Goal: Book appointment/travel/reservation

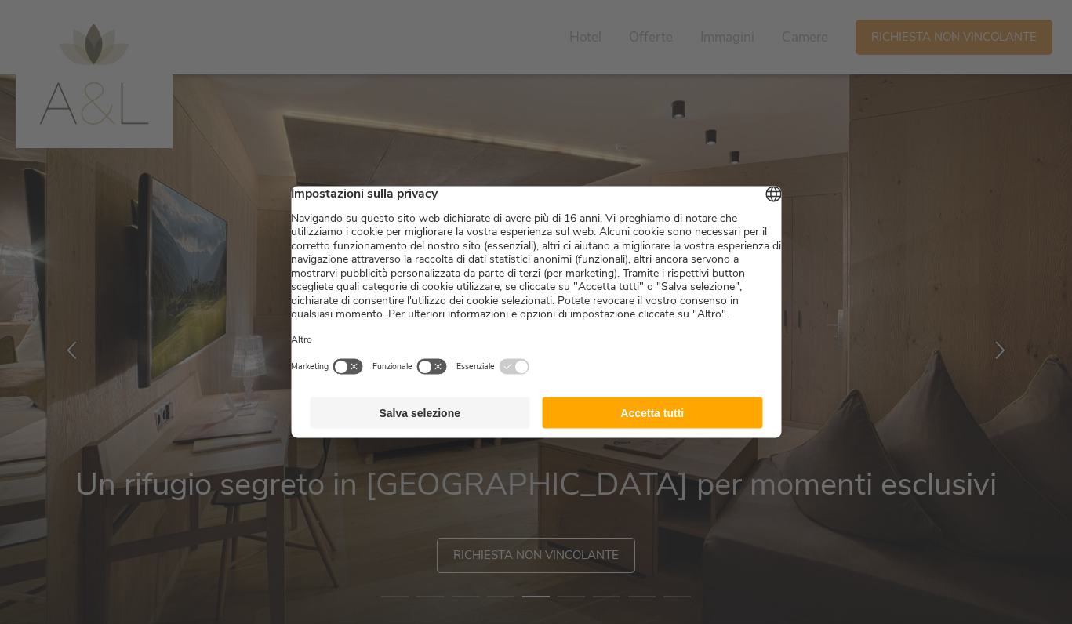
click at [686, 429] on button "Accetta tutti" at bounding box center [652, 412] width 220 height 31
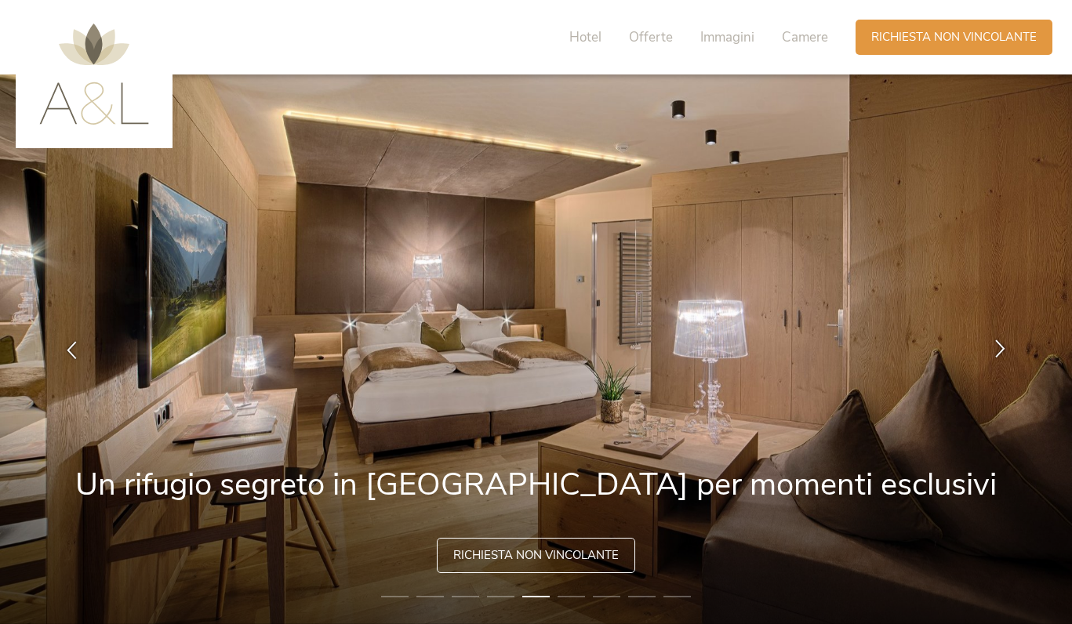
click at [1002, 352] on icon at bounding box center [1000, 348] width 18 height 18
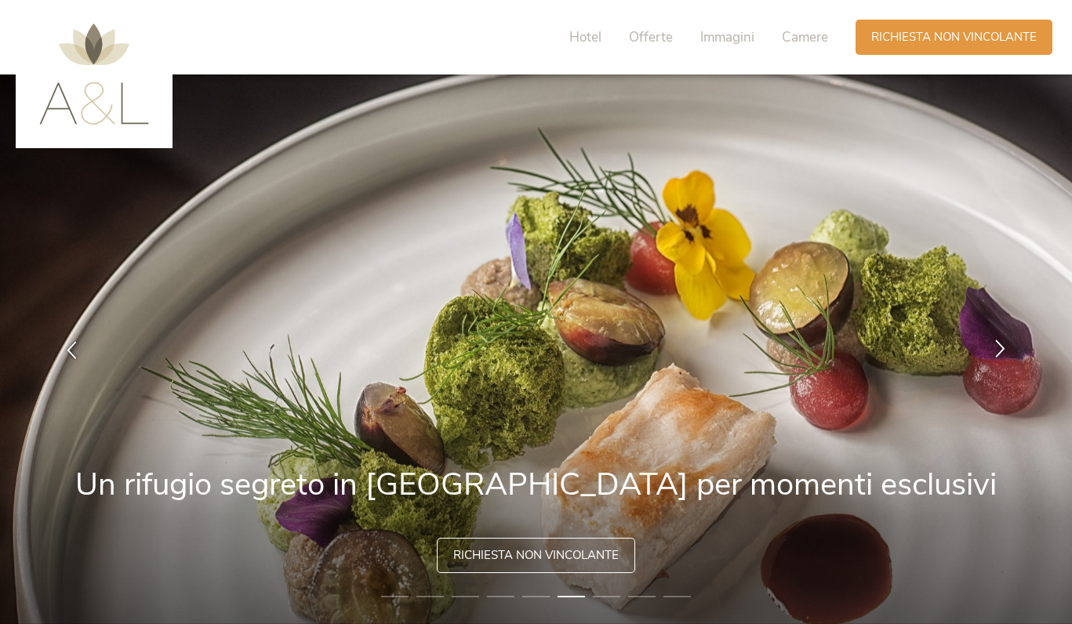
click at [1002, 352] on icon at bounding box center [1000, 348] width 18 height 18
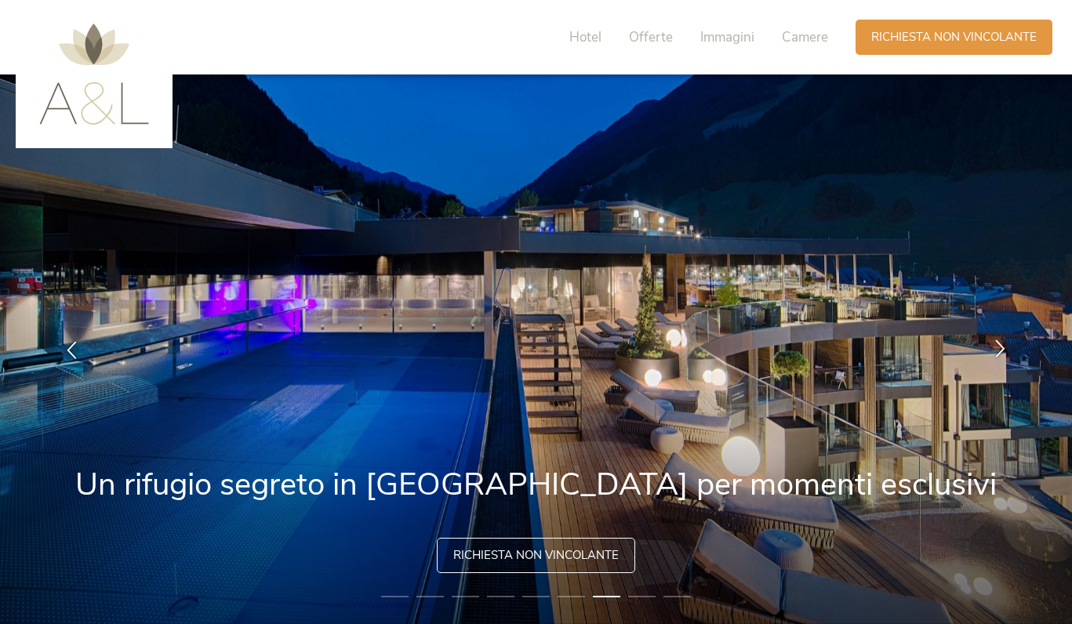
click at [1002, 352] on icon at bounding box center [1000, 348] width 18 height 18
click at [998, 350] on icon at bounding box center [1000, 348] width 18 height 18
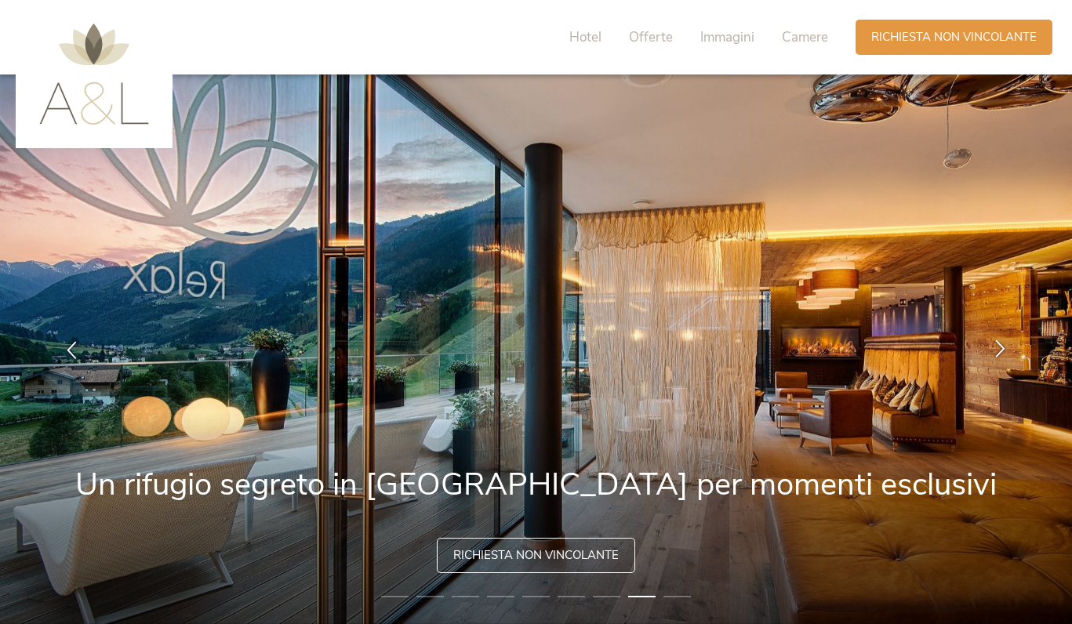
click at [998, 350] on icon at bounding box center [1000, 348] width 18 height 18
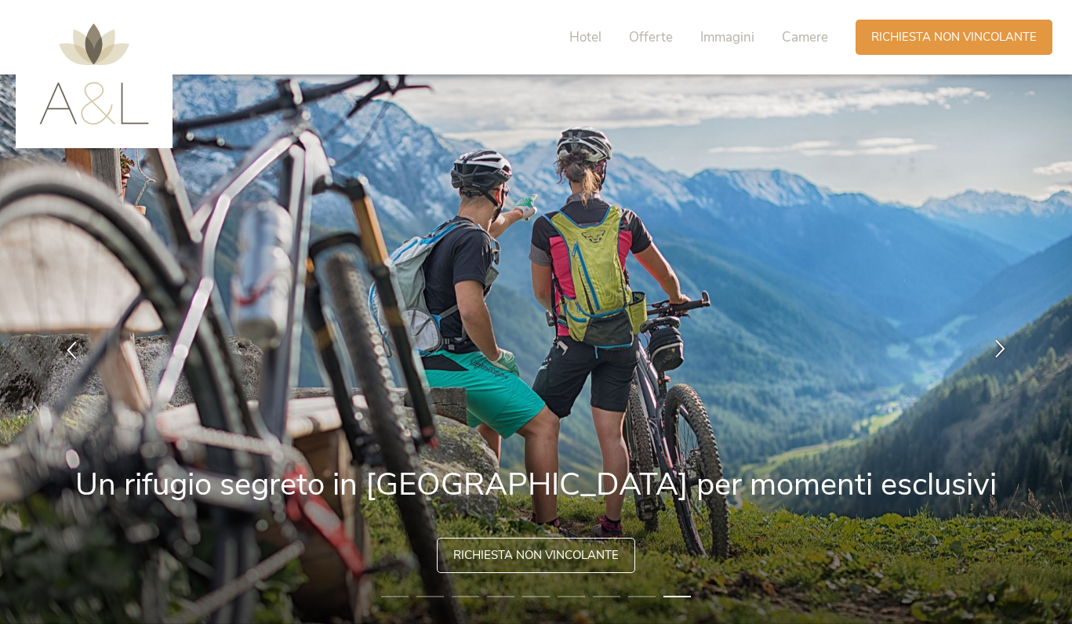
click at [998, 350] on icon at bounding box center [1000, 348] width 18 height 18
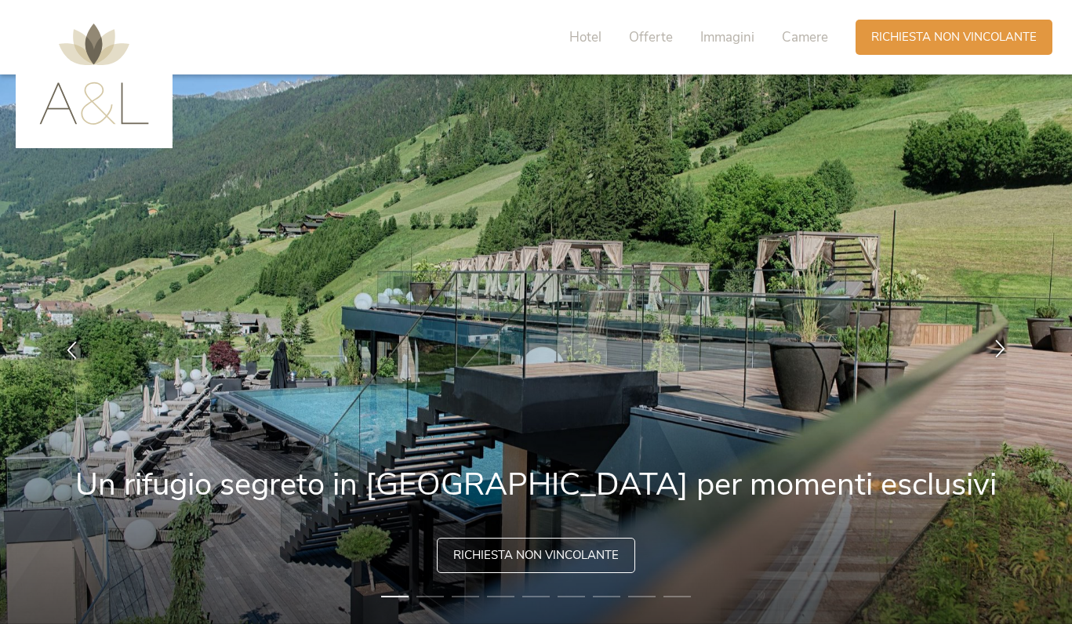
click at [998, 350] on icon at bounding box center [1000, 348] width 18 height 18
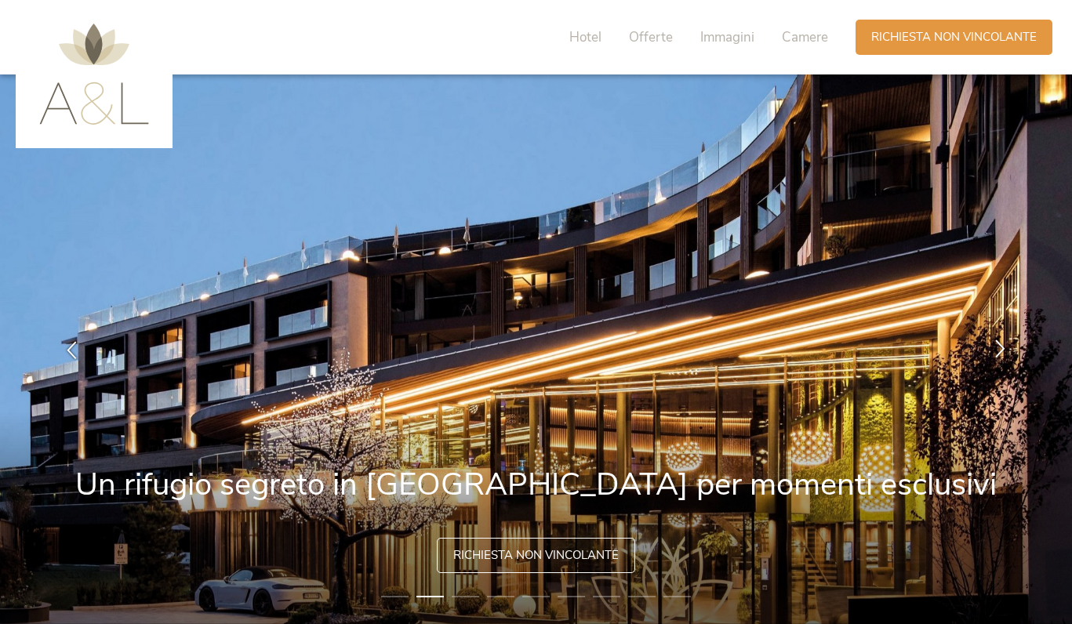
click at [995, 350] on icon at bounding box center [1000, 348] width 18 height 18
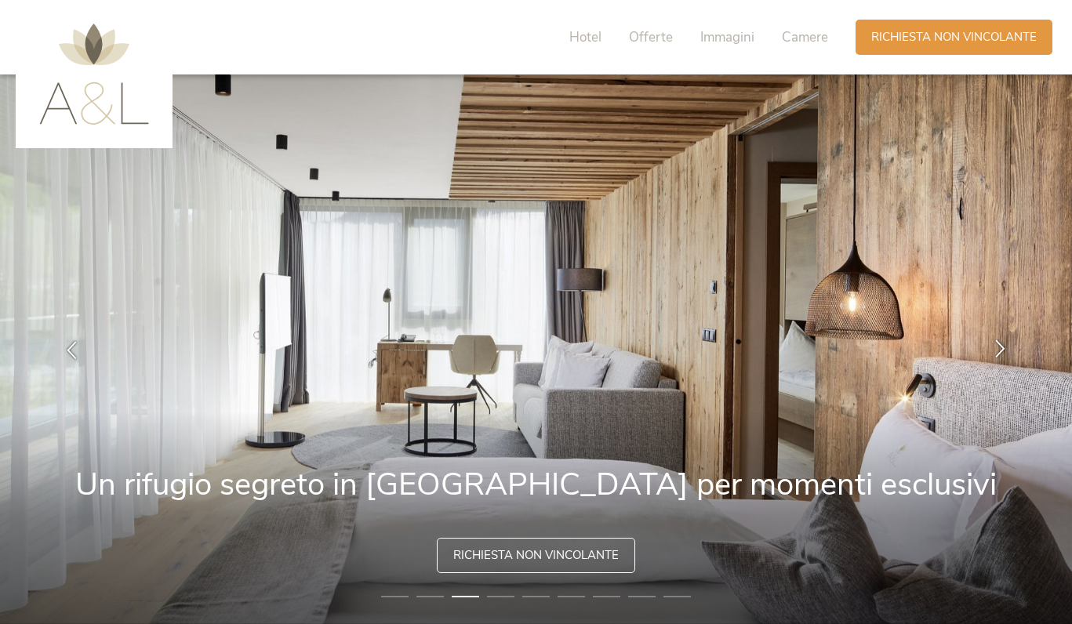
click at [995, 350] on icon at bounding box center [1000, 348] width 18 height 18
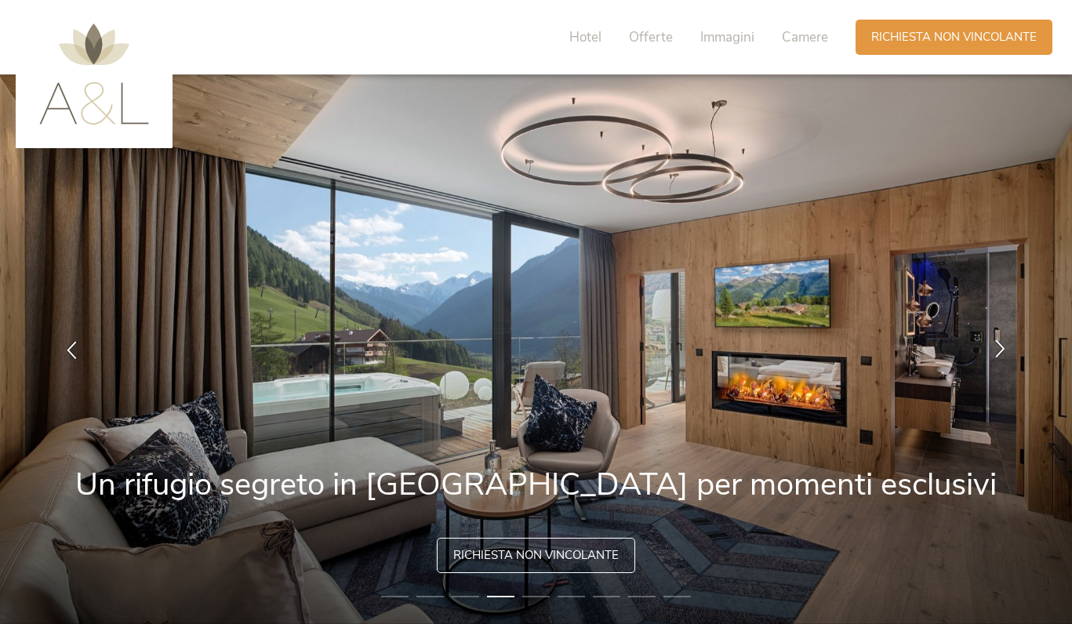
click at [995, 350] on icon at bounding box center [1000, 348] width 18 height 18
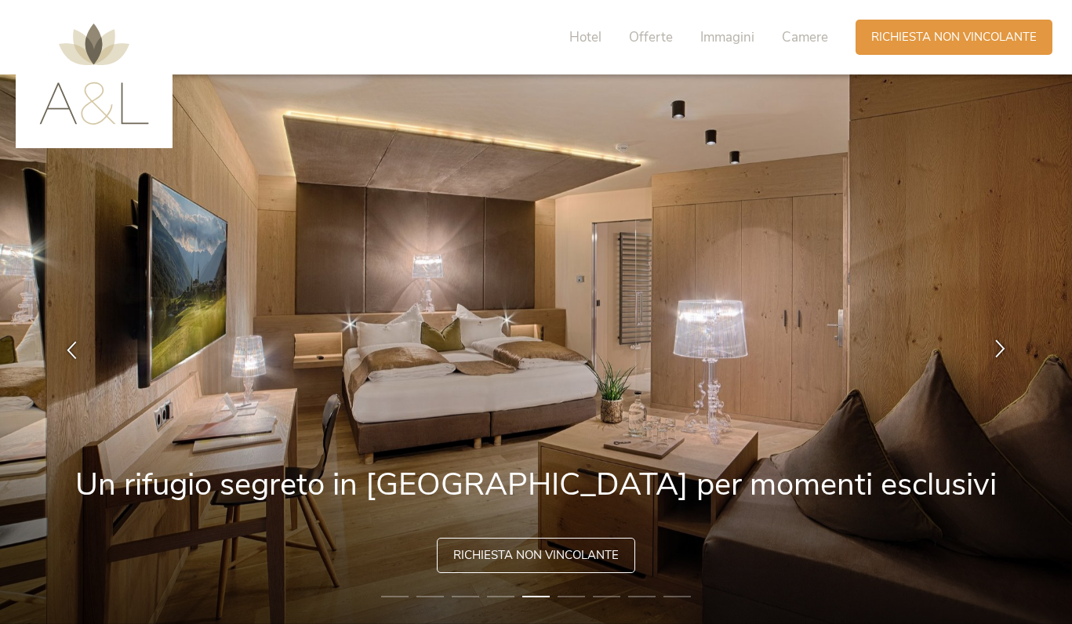
click at [995, 350] on icon at bounding box center [1000, 348] width 18 height 18
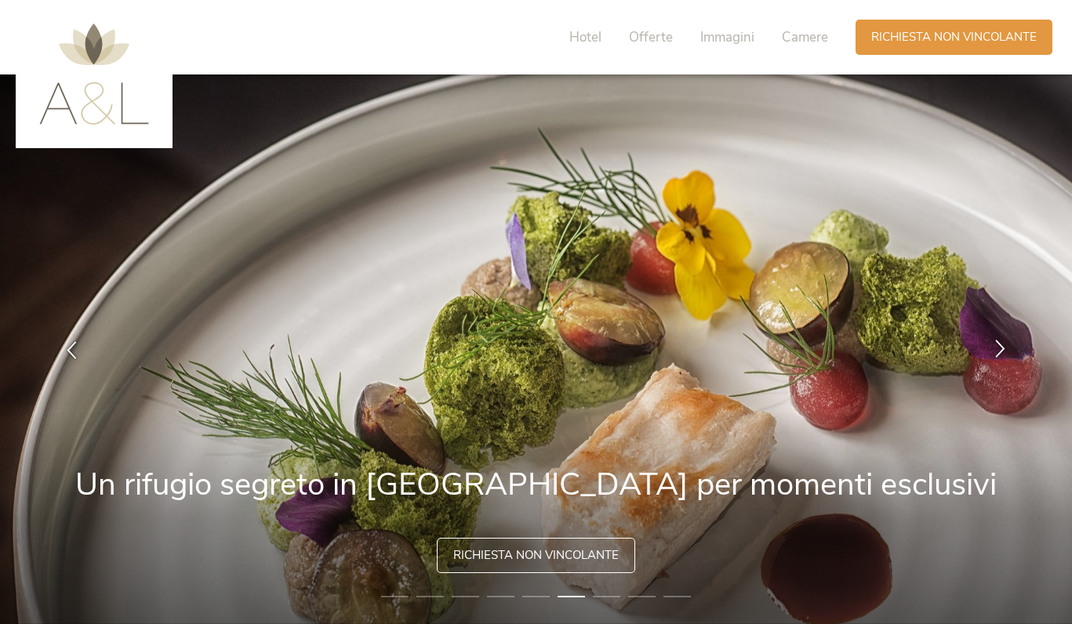
click at [995, 350] on icon at bounding box center [1000, 348] width 18 height 18
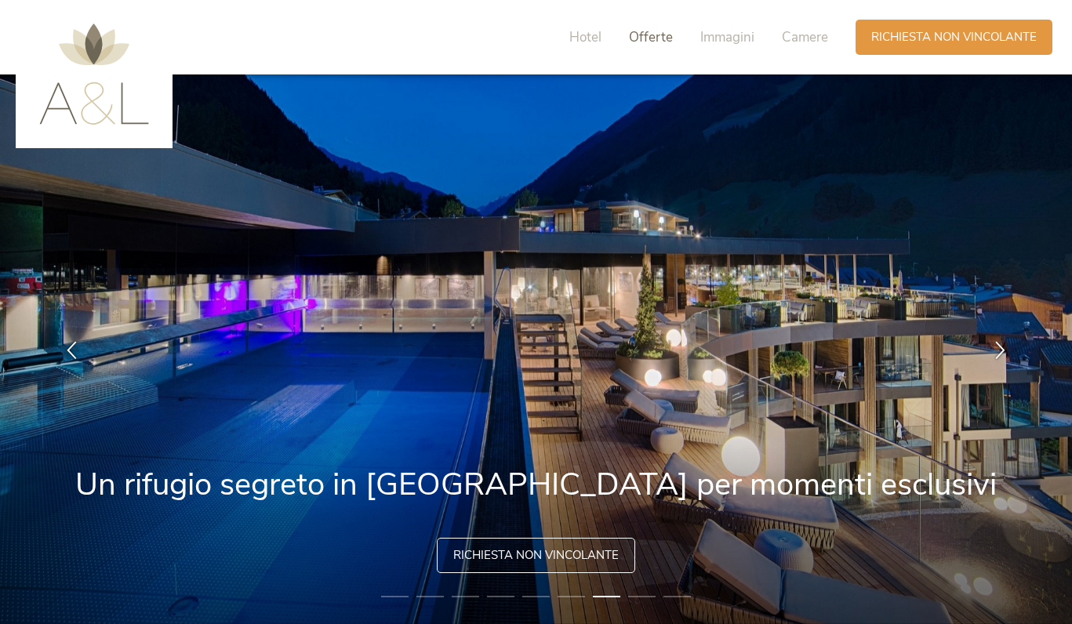
click at [652, 33] on span "Offerte" at bounding box center [651, 37] width 44 height 18
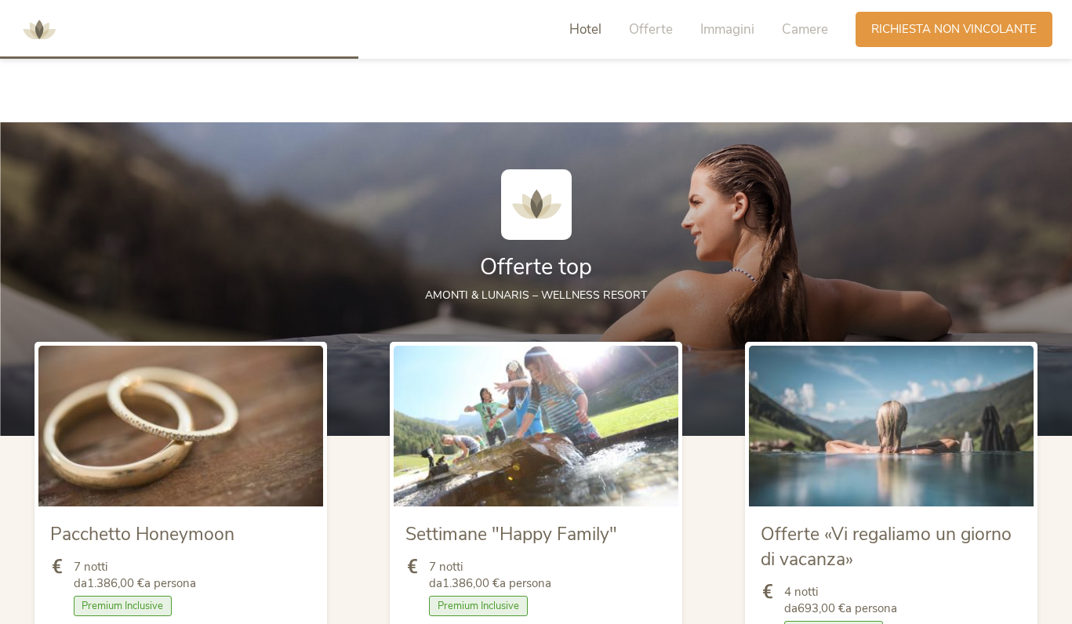
scroll to position [1608, 0]
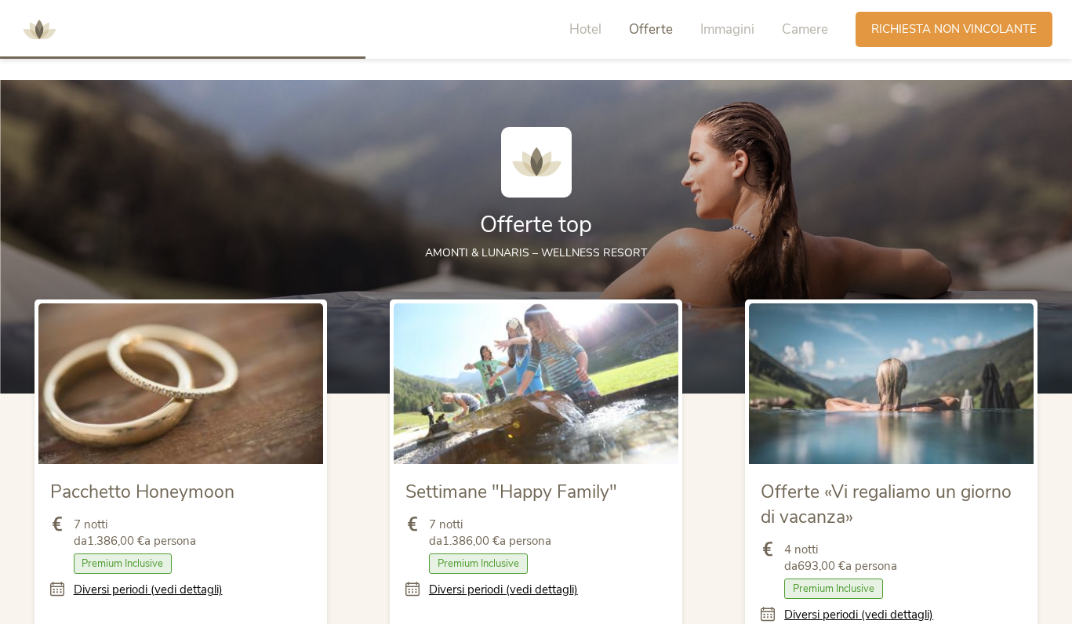
click at [37, 36] on img at bounding box center [39, 29] width 47 height 47
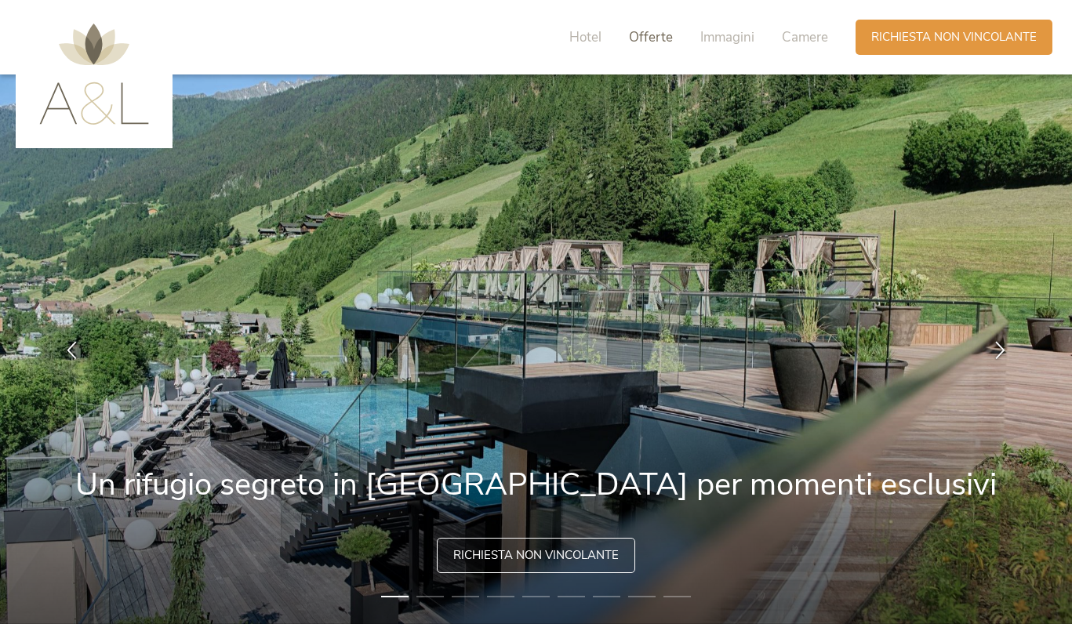
click at [648, 42] on span "Offerte" at bounding box center [651, 37] width 44 height 18
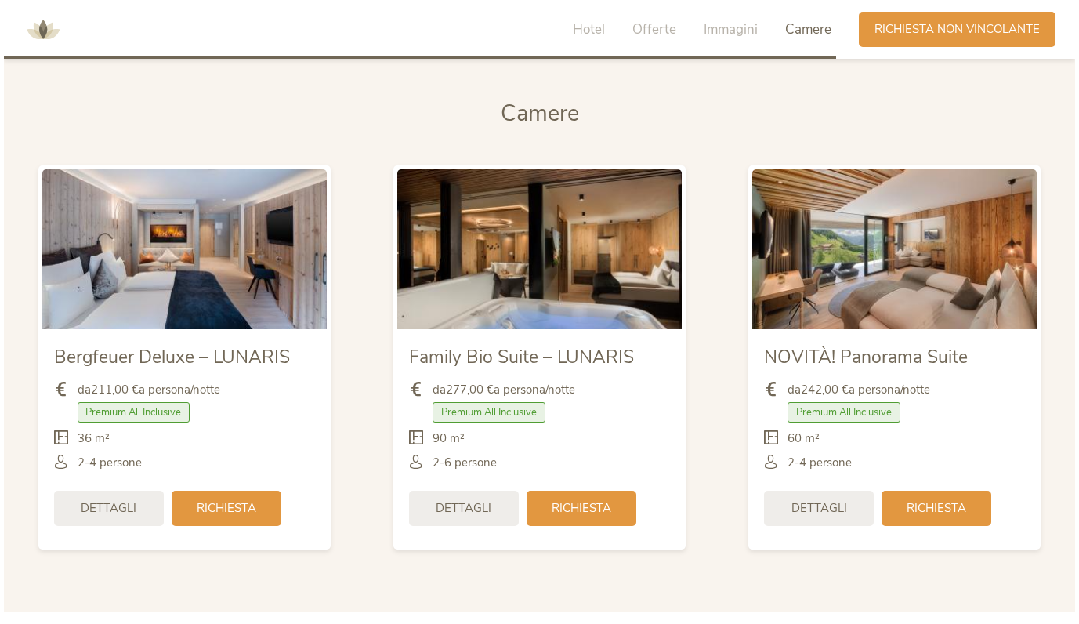
scroll to position [3661, 0]
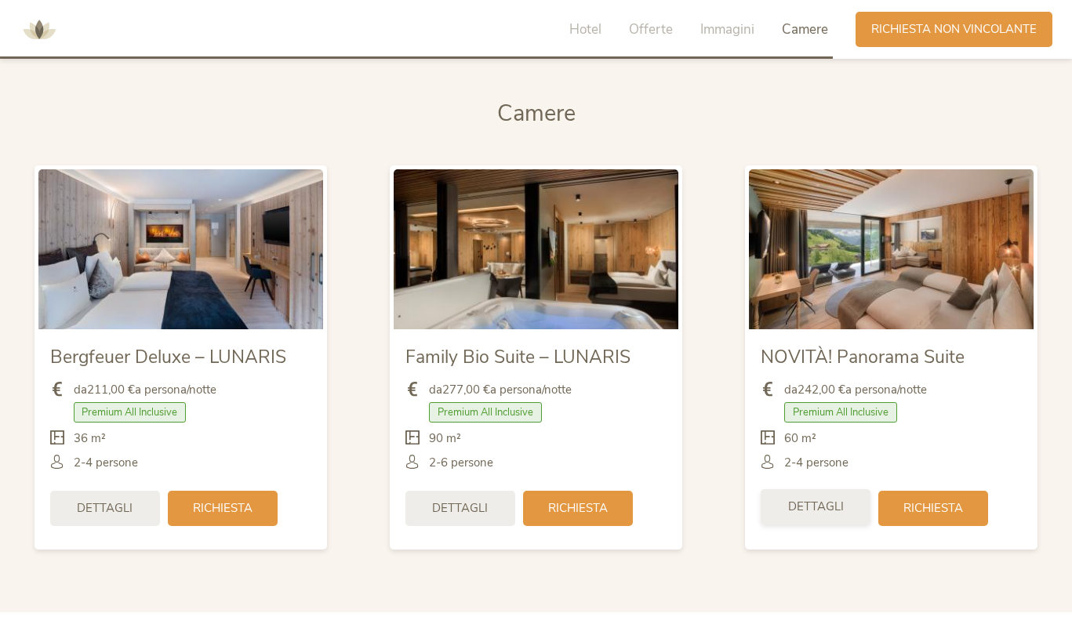
click at [816, 505] on span "Dettagli" at bounding box center [816, 507] width 56 height 16
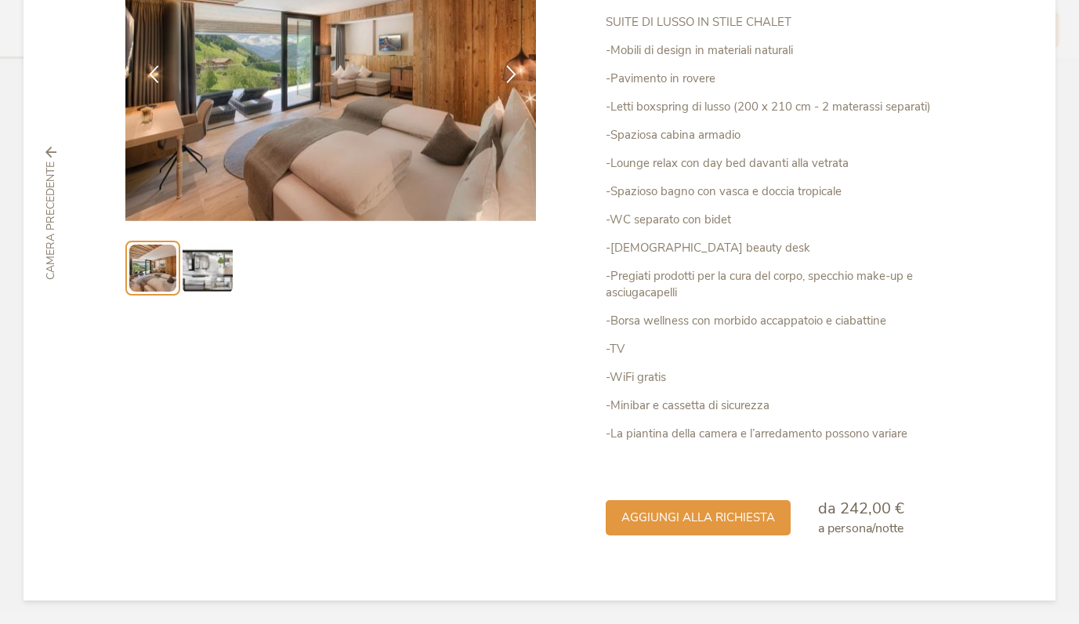
scroll to position [196, 0]
click at [722, 517] on span "aggiungi alla richiesta" at bounding box center [699, 517] width 154 height 16
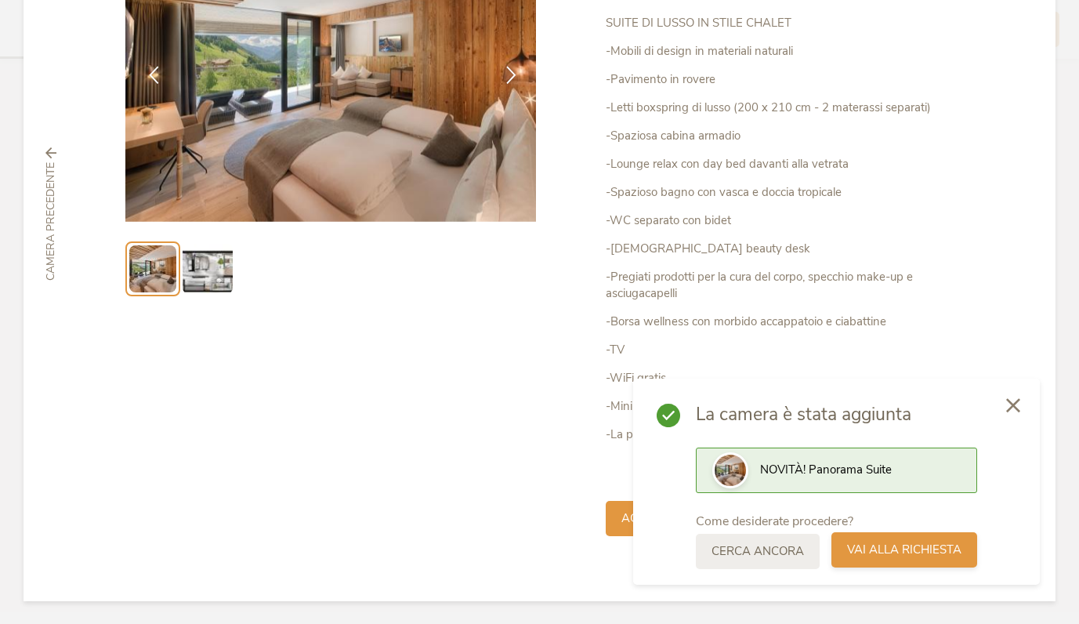
click at [931, 550] on span "Vai alla richiesta" at bounding box center [904, 550] width 114 height 16
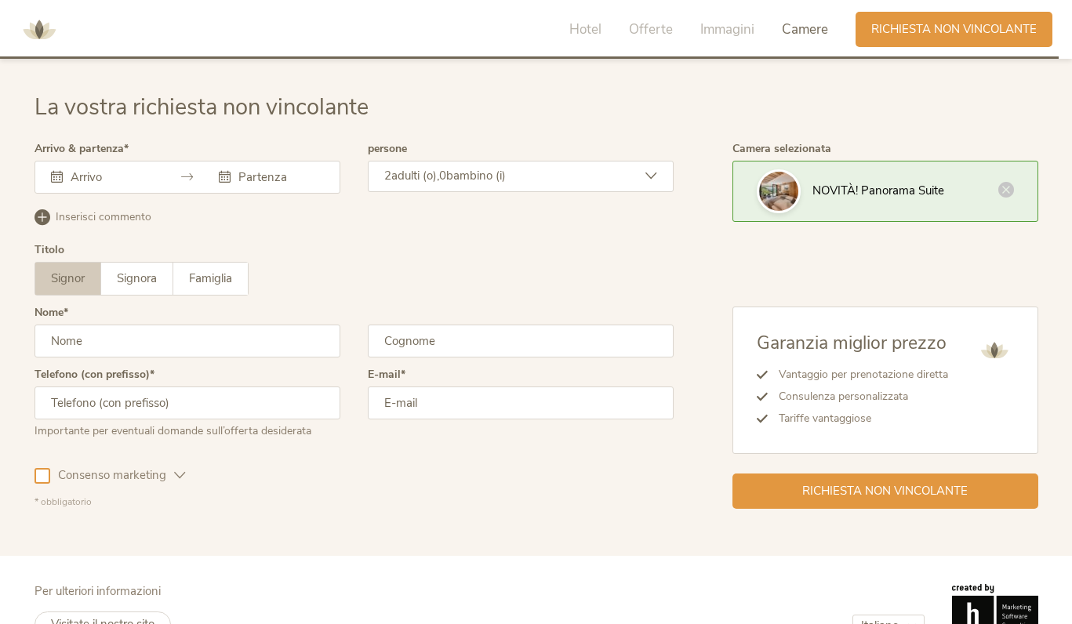
scroll to position [4689, 0]
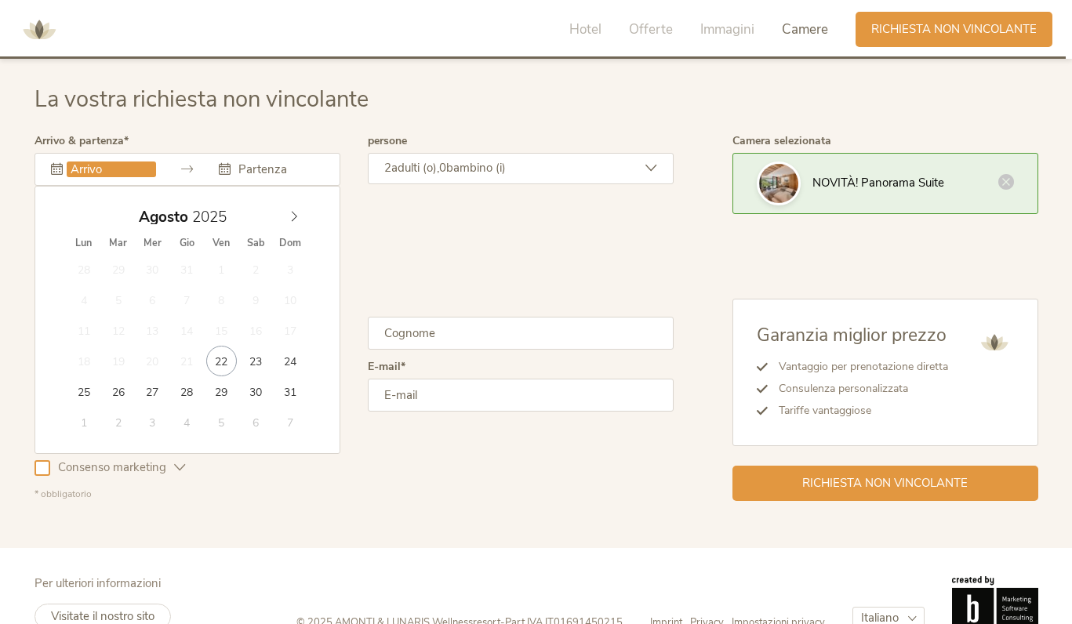
click at [93, 165] on input "text" at bounding box center [111, 169] width 89 height 16
type input "[DATE]"
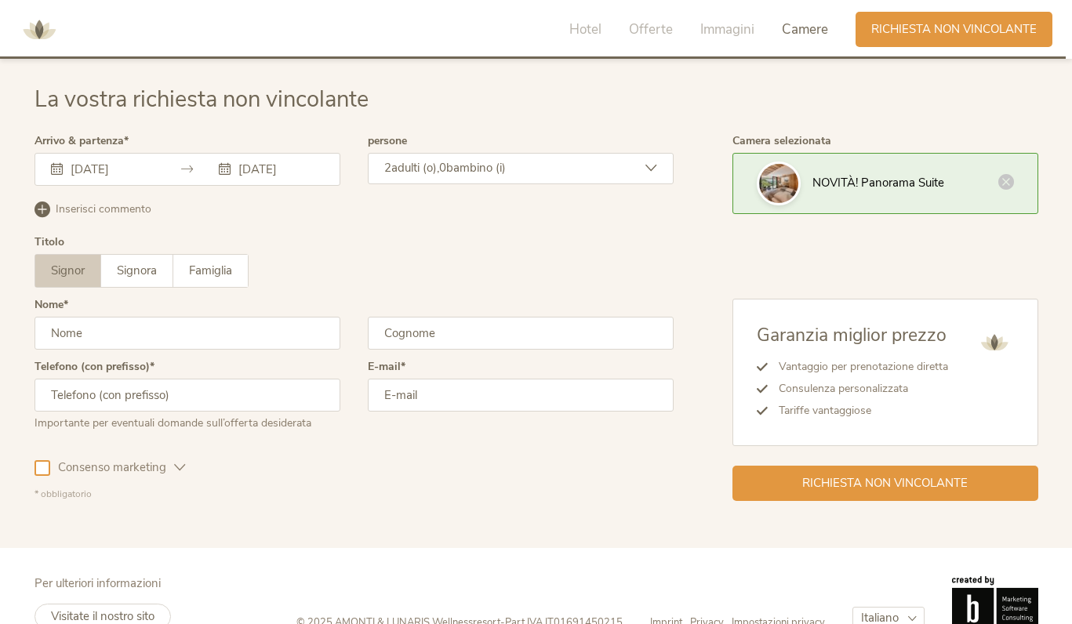
click at [448, 175] on div "2 adulti (o), 0 bambino (i)" at bounding box center [521, 168] width 306 height 31
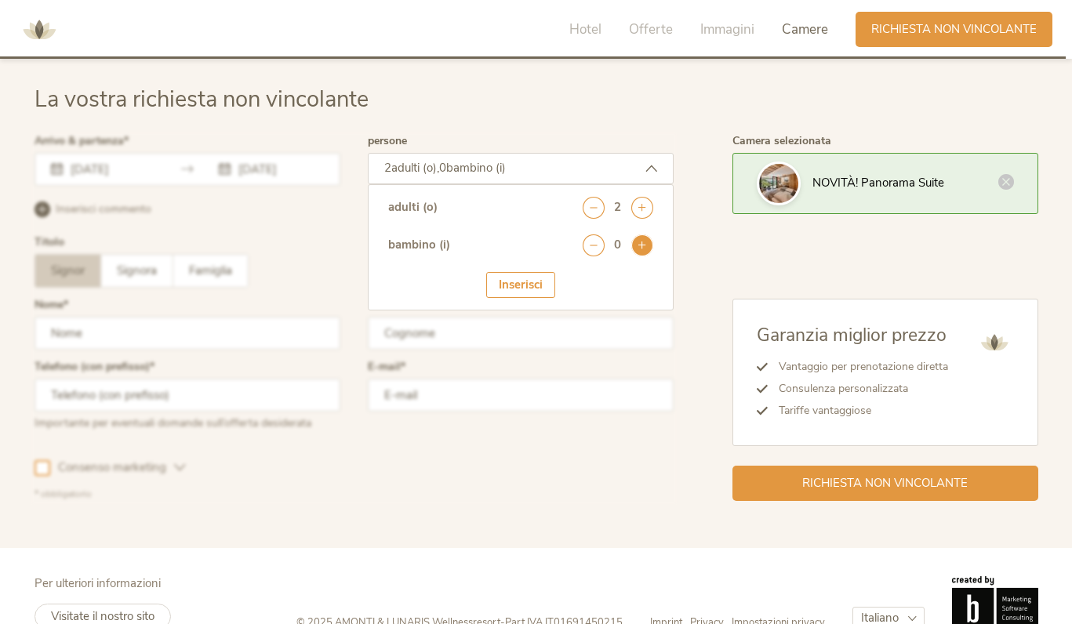
click at [640, 247] on icon at bounding box center [642, 245] width 22 height 22
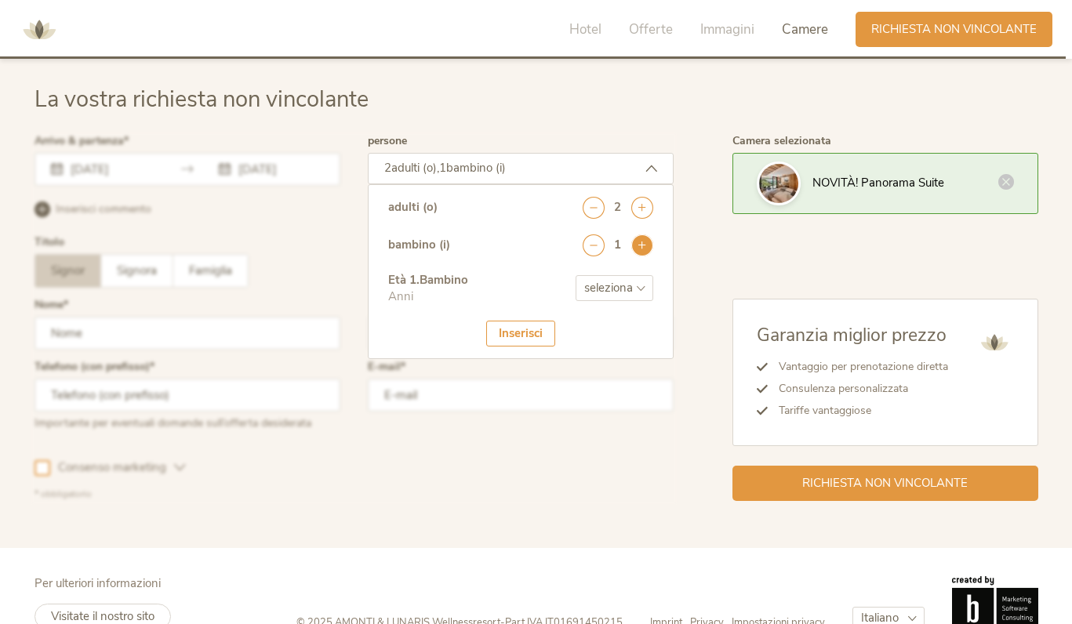
click at [640, 247] on icon at bounding box center [642, 245] width 22 height 22
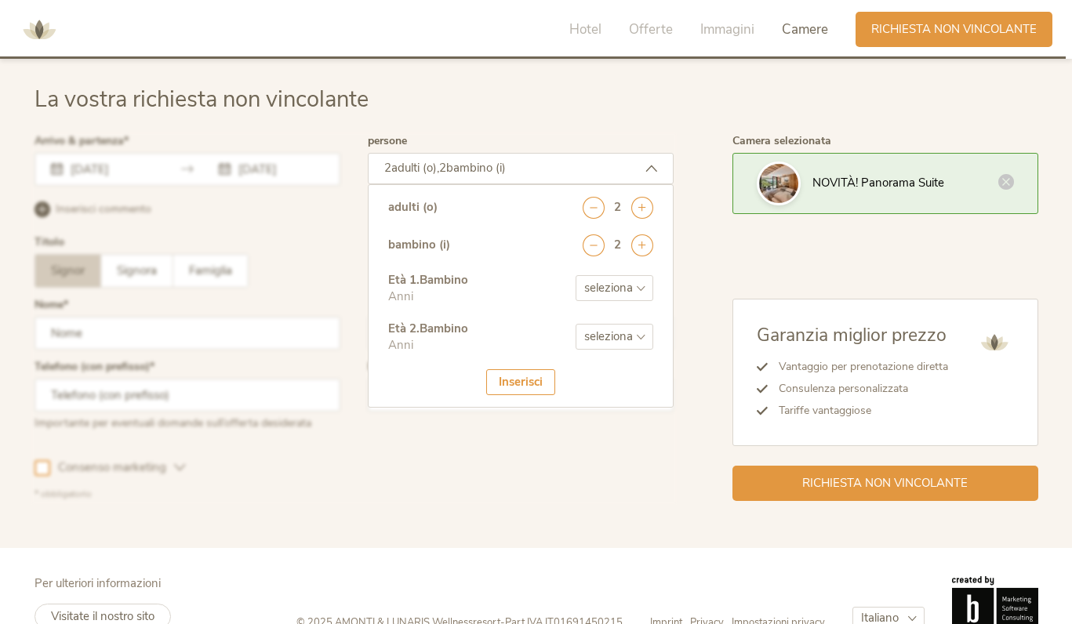
select select "7"
select select "9"
click at [527, 369] on div "Inserisci" at bounding box center [520, 382] width 69 height 26
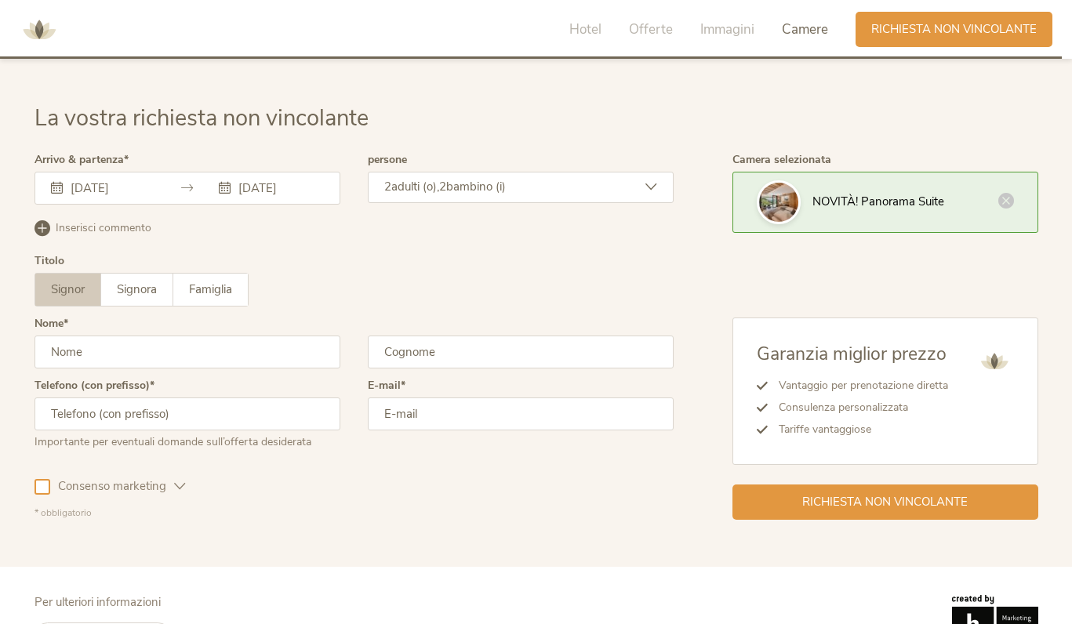
scroll to position [4672, 0]
type input "Hessler"
type input "[PERSON_NAME]"
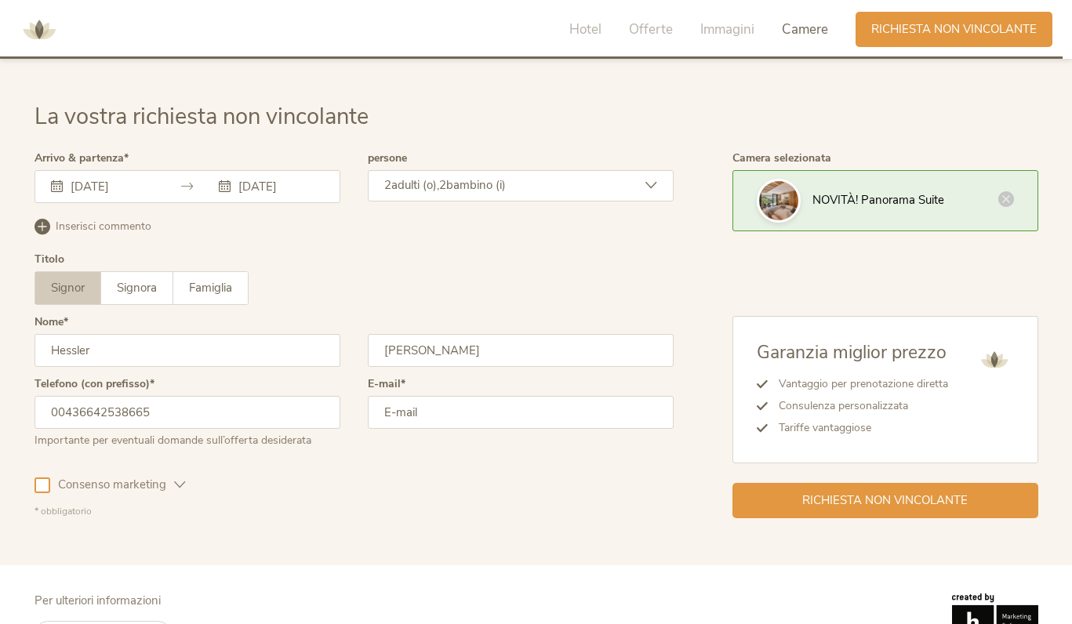
type input "00436642538665"
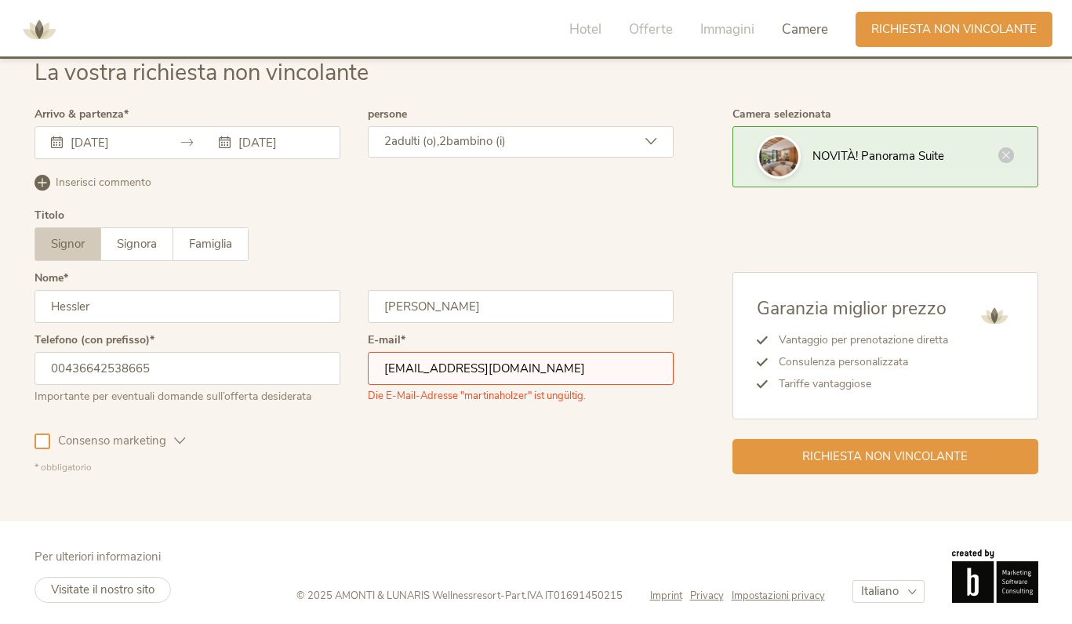
scroll to position [4715, 0]
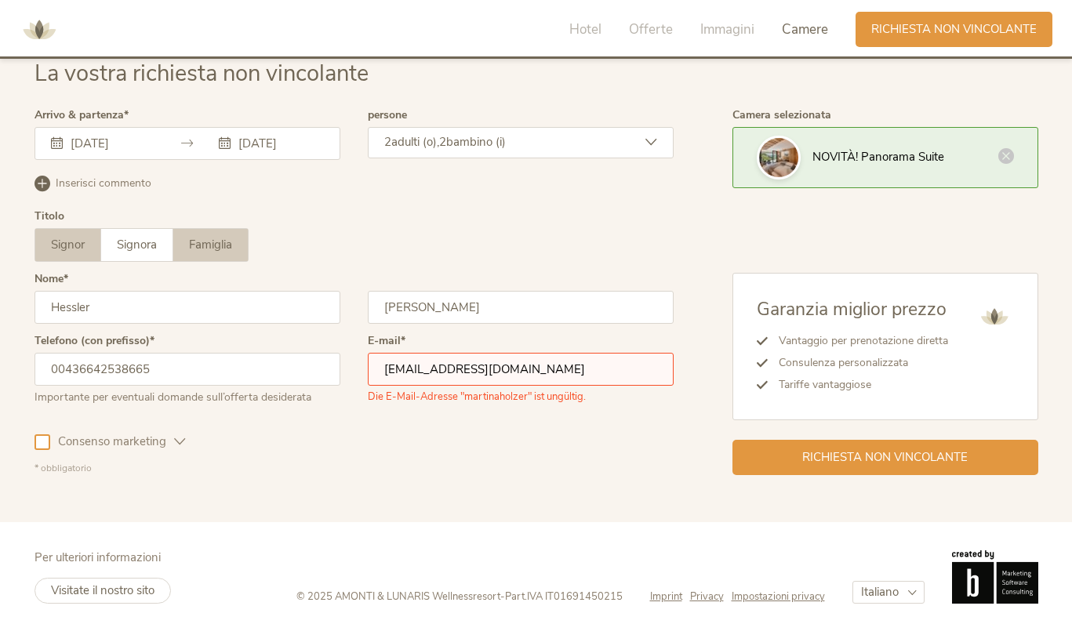
type input "[EMAIL_ADDRESS][DOMAIN_NAME]"
click at [232, 238] on span "Famiglia" at bounding box center [210, 245] width 43 height 16
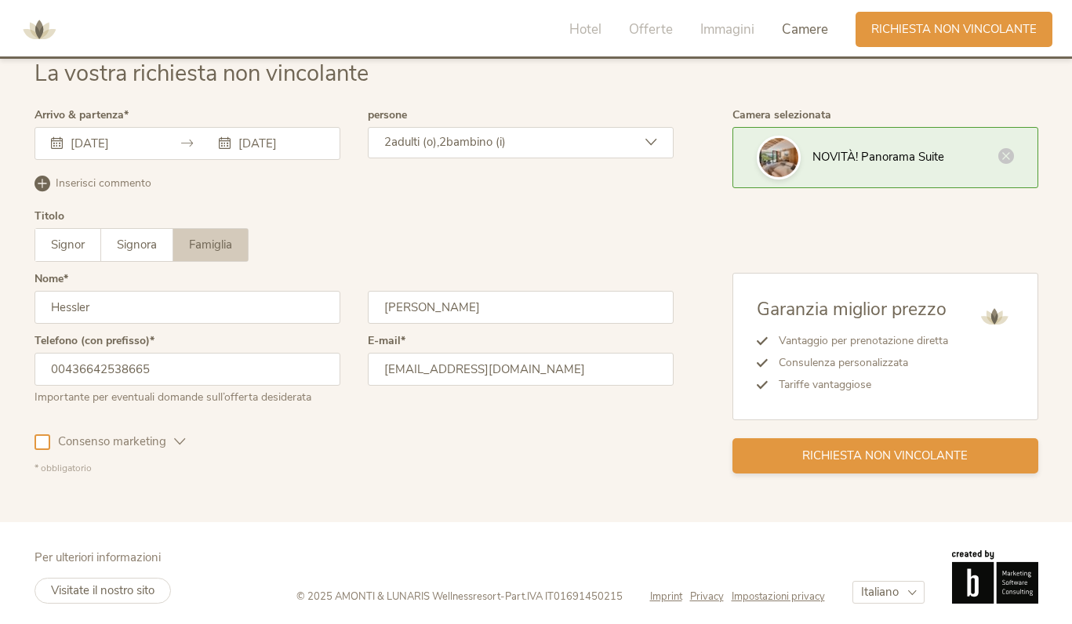
click at [821, 448] on span "Richiesta non vincolante" at bounding box center [884, 456] width 165 height 16
